Goal: Browse casually: Explore the website without a specific task or goal

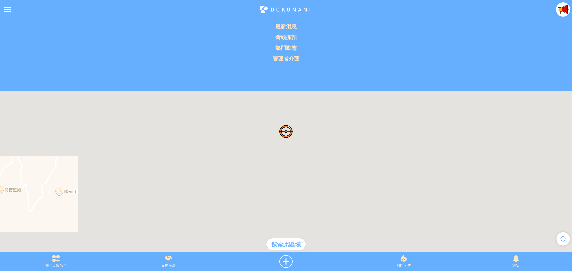
click at [4, 7] on div at bounding box center [7, 9] width 14 height 14
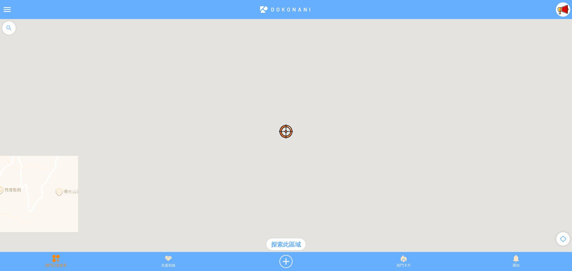
click at [56, 262] on div "熱門口袋名單" at bounding box center [56, 261] width 112 height 13
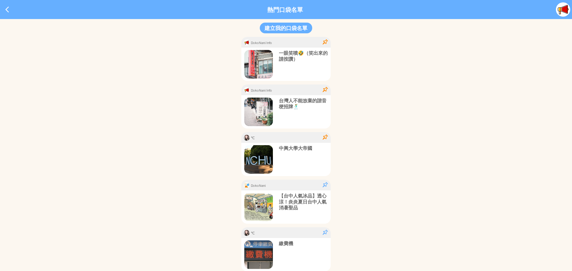
click at [288, 56] on p "一眼笑噴🤣（笑出來的請按讚）" at bounding box center [303, 56] width 49 height 12
click at [288, 57] on p "一眼笑噴🤣（笑出來的請按讚）" at bounding box center [303, 56] width 49 height 12
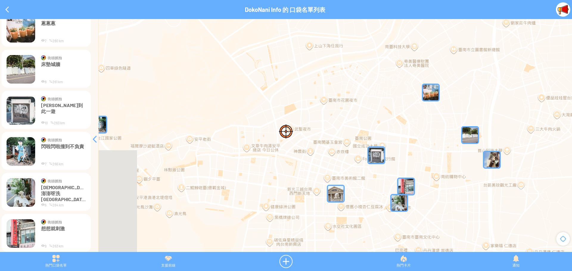
scroll to position [116, 0]
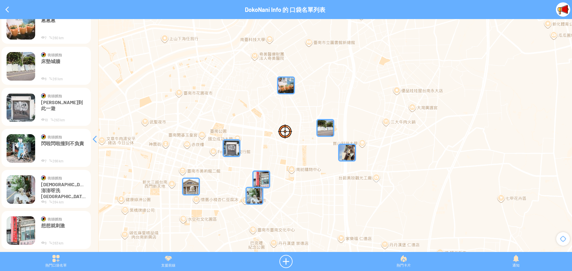
drag, startPoint x: 447, startPoint y: 166, endPoint x: 302, endPoint y: 159, distance: 145.6
click at [302, 159] on div at bounding box center [286, 138] width 572 height 239
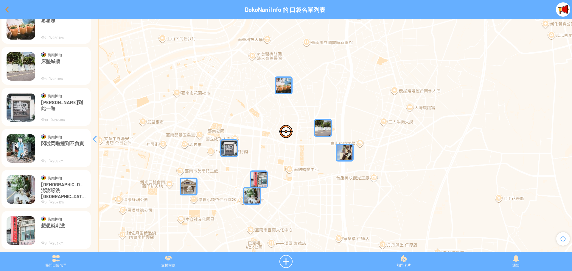
click at [8, 8] on div at bounding box center [7, 9] width 14 height 14
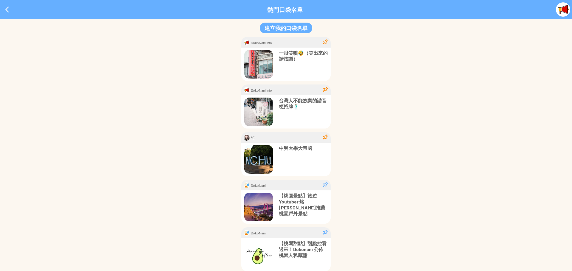
click at [567, 8] on img at bounding box center [563, 9] width 14 height 14
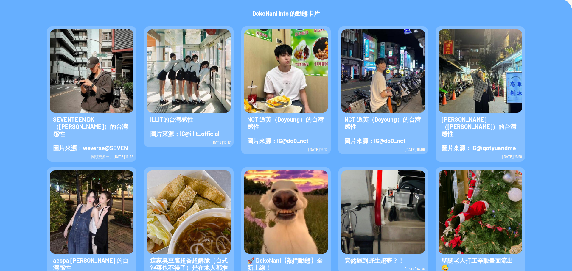
scroll to position [190, 0]
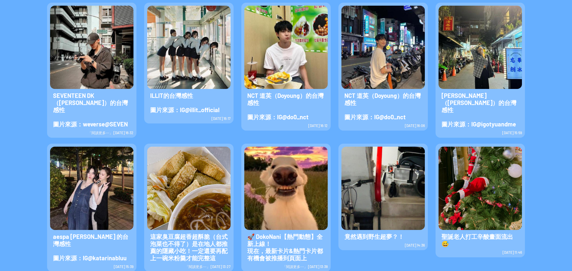
click at [375, 230] on span "竟然遇到野生超夢？！" at bounding box center [374, 236] width 66 height 13
click at [373, 198] on img at bounding box center [382, 188] width 83 height 83
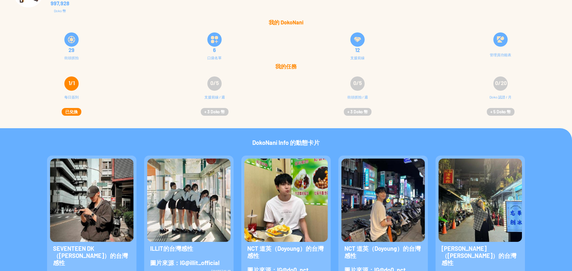
scroll to position [0, 0]
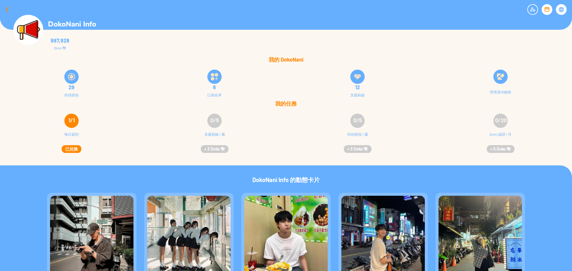
click at [7, 8] on div at bounding box center [7, 9] width 14 height 14
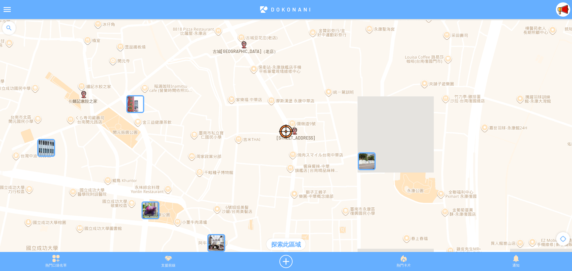
drag, startPoint x: 350, startPoint y: 105, endPoint x: 309, endPoint y: 204, distance: 106.6
click at [309, 204] on div at bounding box center [286, 138] width 572 height 239
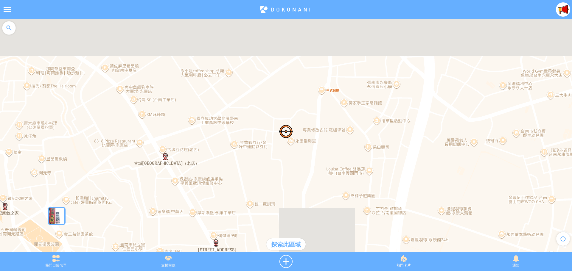
drag, startPoint x: 385, startPoint y: 100, endPoint x: 304, endPoint y: 217, distance: 141.8
click at [304, 217] on div at bounding box center [286, 138] width 572 height 239
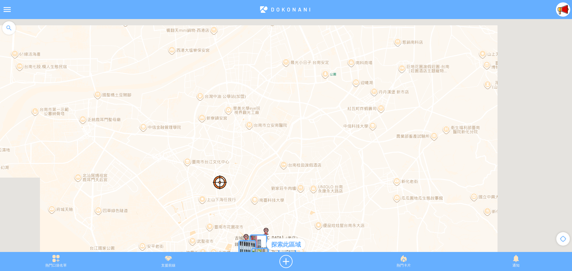
drag, startPoint x: 479, startPoint y: 66, endPoint x: 287, endPoint y: 219, distance: 245.4
click at [287, 219] on div at bounding box center [286, 138] width 572 height 239
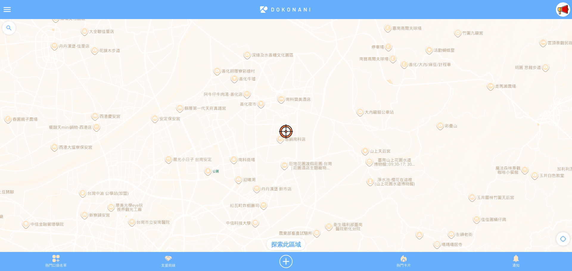
click at [565, 238] on div at bounding box center [563, 239] width 18 height 18
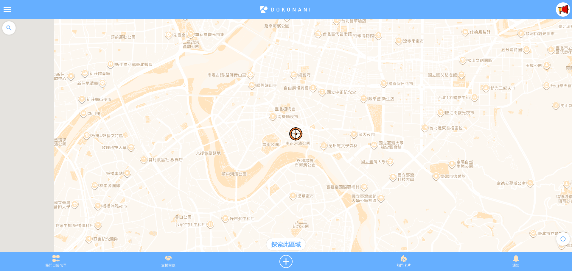
drag, startPoint x: 273, startPoint y: 108, endPoint x: 385, endPoint y: 143, distance: 117.5
click at [385, 143] on div at bounding box center [286, 138] width 572 height 239
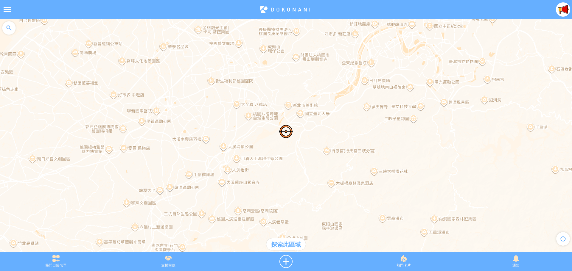
drag, startPoint x: 282, startPoint y: 170, endPoint x: 341, endPoint y: 69, distance: 117.3
click at [341, 69] on div at bounding box center [286, 138] width 572 height 239
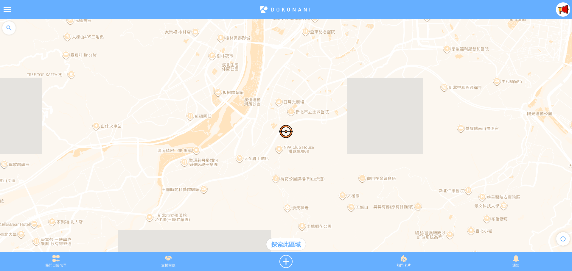
drag, startPoint x: 375, startPoint y: 72, endPoint x: 362, endPoint y: 282, distance: 210.9
click at [362, 271] on html "**********" at bounding box center [286, 135] width 572 height 271
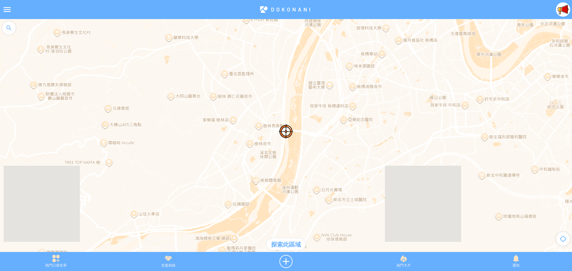
drag, startPoint x: 347, startPoint y: 145, endPoint x: 385, endPoint y: 226, distance: 89.7
click at [385, 226] on div at bounding box center [286, 138] width 572 height 239
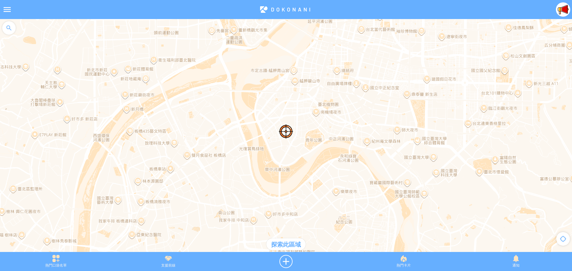
drag, startPoint x: 408, startPoint y: 114, endPoint x: 192, endPoint y: 232, distance: 245.9
click at [192, 232] on div at bounding box center [286, 138] width 572 height 239
click at [290, 244] on div "探索此區域" at bounding box center [285, 245] width 39 height 12
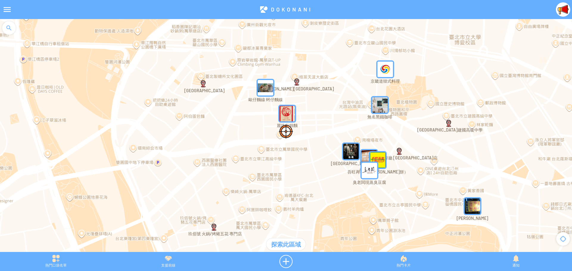
drag, startPoint x: 379, startPoint y: 102, endPoint x: 331, endPoint y: 200, distance: 109.2
click at [331, 200] on div at bounding box center [286, 138] width 572 height 239
click at [346, 151] on img "南機場公寓" at bounding box center [351, 152] width 18 height 18
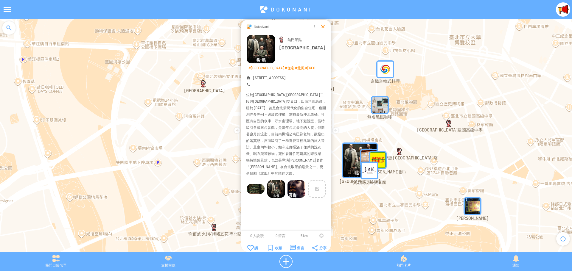
click at [321, 28] on div at bounding box center [323, 27] width 6 height 6
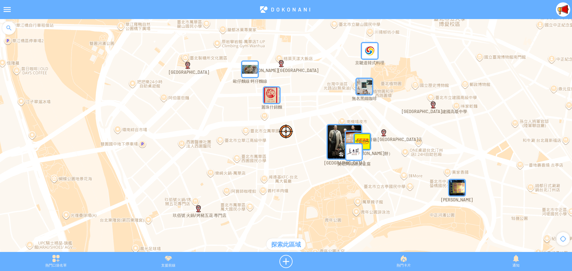
drag, startPoint x: 336, startPoint y: 127, endPoint x: 319, endPoint y: 107, distance: 25.6
click at [319, 107] on div at bounding box center [286, 138] width 572 height 239
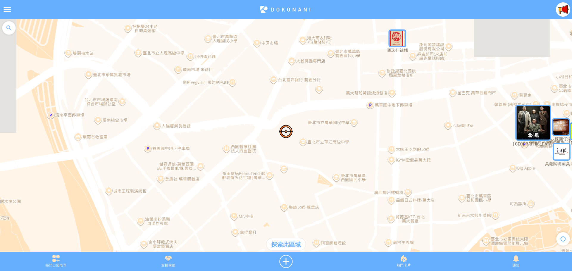
drag, startPoint x: 313, startPoint y: 114, endPoint x: 499, endPoint y: 88, distance: 188.0
click at [499, 88] on div at bounding box center [286, 138] width 572 height 239
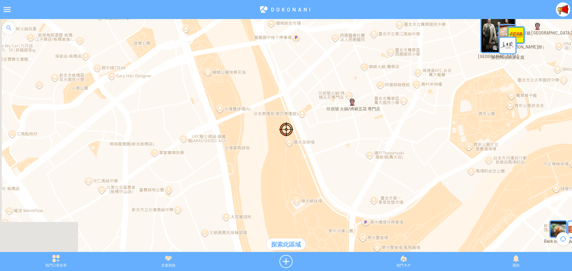
drag, startPoint x: 285, startPoint y: 151, endPoint x: 337, endPoint y: 59, distance: 105.3
click at [337, 59] on div at bounding box center [286, 138] width 572 height 239
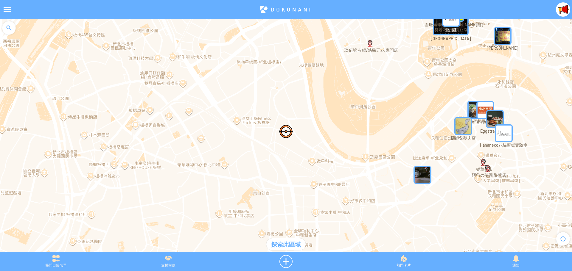
drag, startPoint x: 242, startPoint y: 178, endPoint x: 293, endPoint y: 86, distance: 104.5
click at [293, 86] on div at bounding box center [286, 138] width 572 height 239
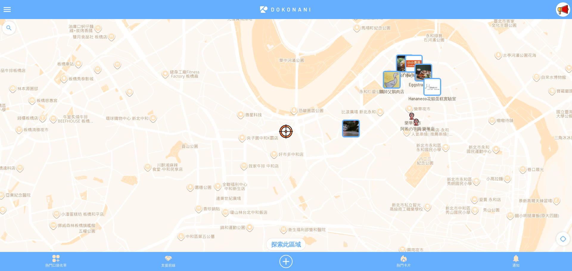
drag, startPoint x: 348, startPoint y: 136, endPoint x: 276, endPoint y: 89, distance: 85.3
click at [276, 89] on div at bounding box center [286, 138] width 572 height 239
click at [296, 246] on div "探索此區域" at bounding box center [285, 245] width 39 height 12
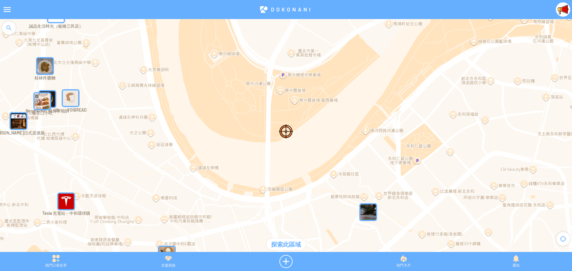
drag, startPoint x: 354, startPoint y: 95, endPoint x: 315, endPoint y: 197, distance: 109.0
click at [315, 197] on div at bounding box center [286, 138] width 572 height 239
click at [563, 9] on img at bounding box center [563, 9] width 14 height 14
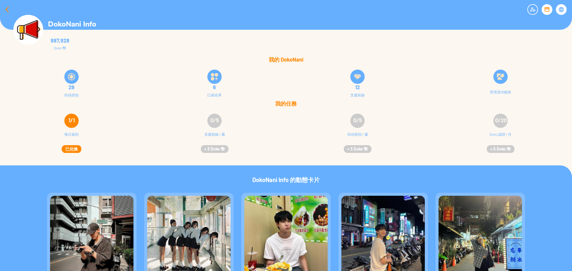
click at [5, 8] on div at bounding box center [7, 9] width 14 height 14
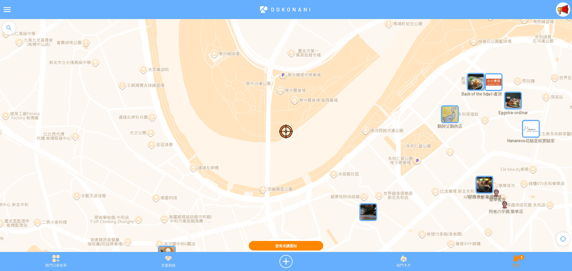
click at [510, 261] on div "1 通知" at bounding box center [516, 261] width 112 height 13
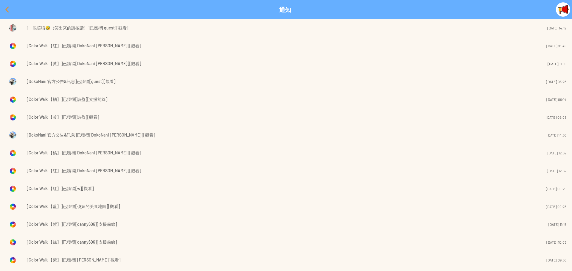
click at [5, 9] on div at bounding box center [7, 9] width 14 height 14
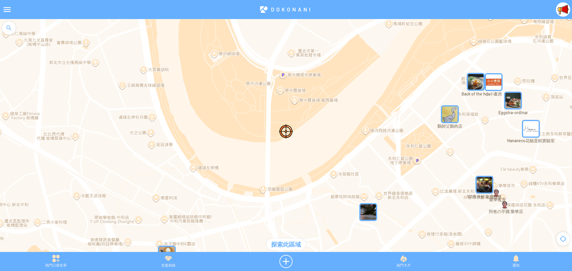
click at [563, 11] on img at bounding box center [563, 9] width 14 height 14
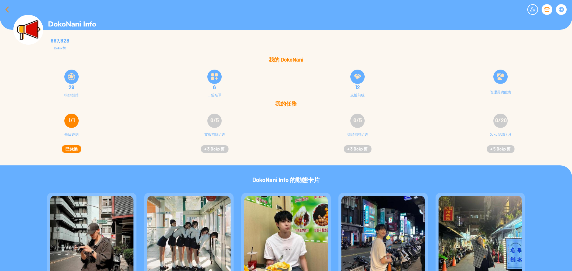
click at [5, 9] on div at bounding box center [7, 9] width 14 height 14
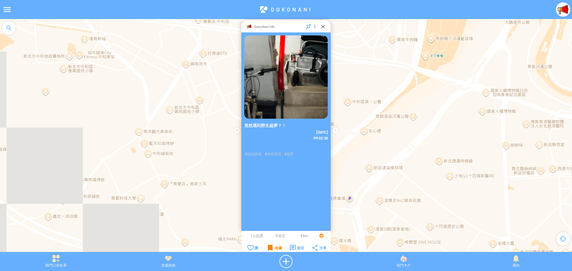
click at [269, 248] on div "收藏" at bounding box center [275, 248] width 14 height 6
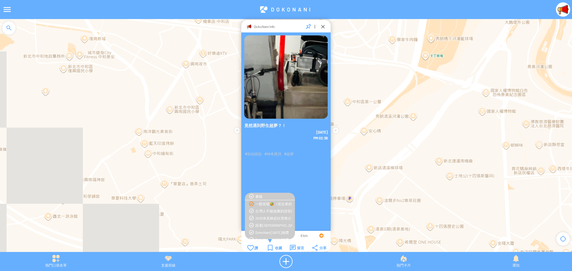
click at [265, 204] on div "一眼笑噴🤣（笑出來的請按讚）" at bounding box center [273, 204] width 37 height 5
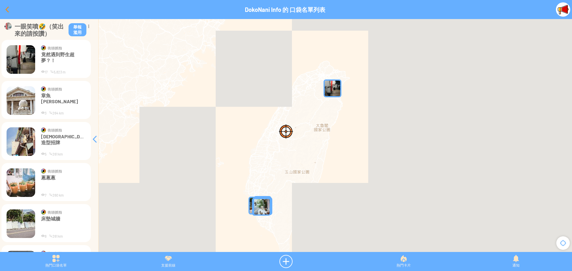
click at [7, 11] on div at bounding box center [7, 9] width 14 height 14
